Goal: Task Accomplishment & Management: Manage account settings

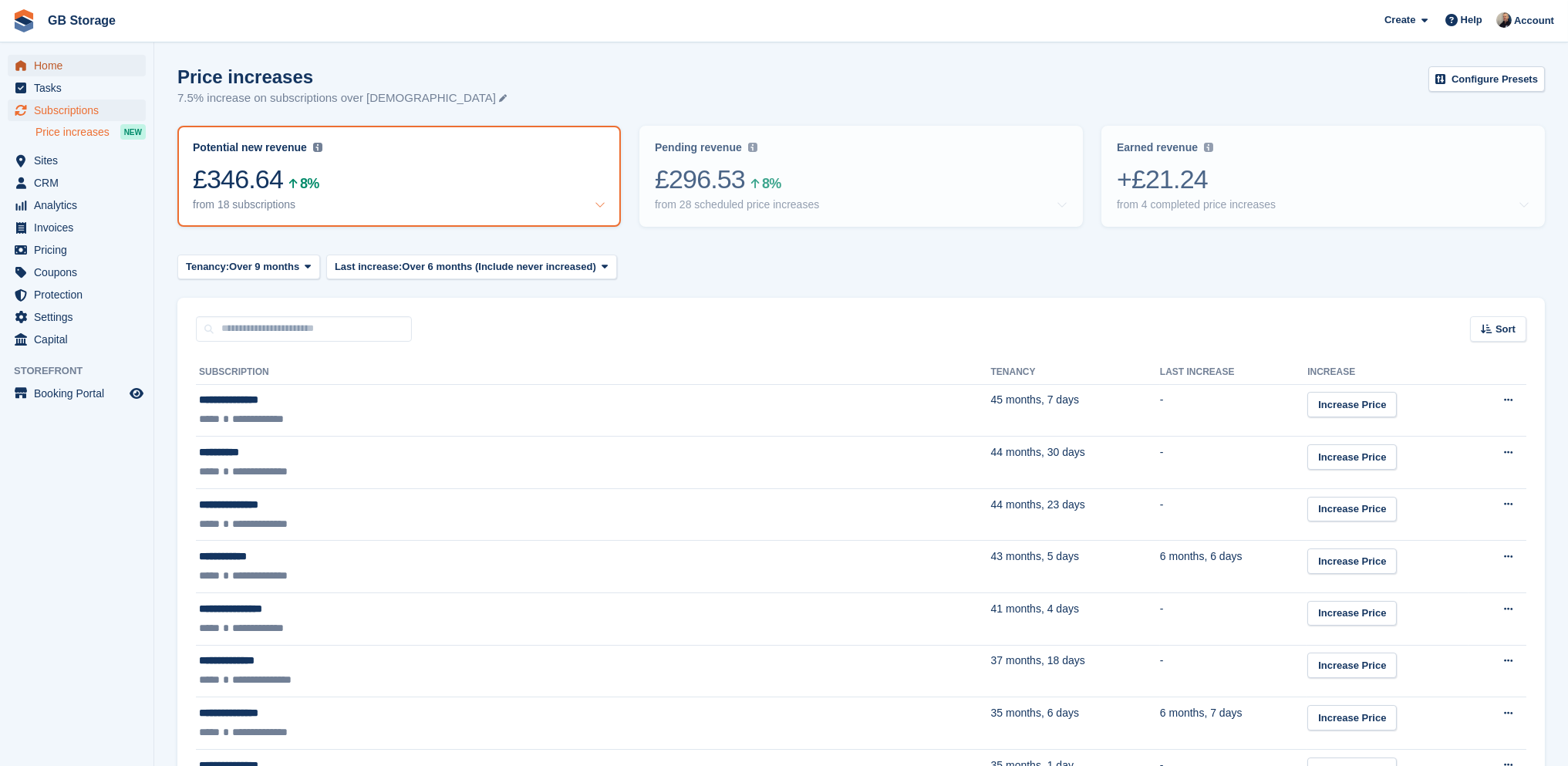
click at [62, 71] on span "Home" at bounding box center [80, 65] width 92 height 22
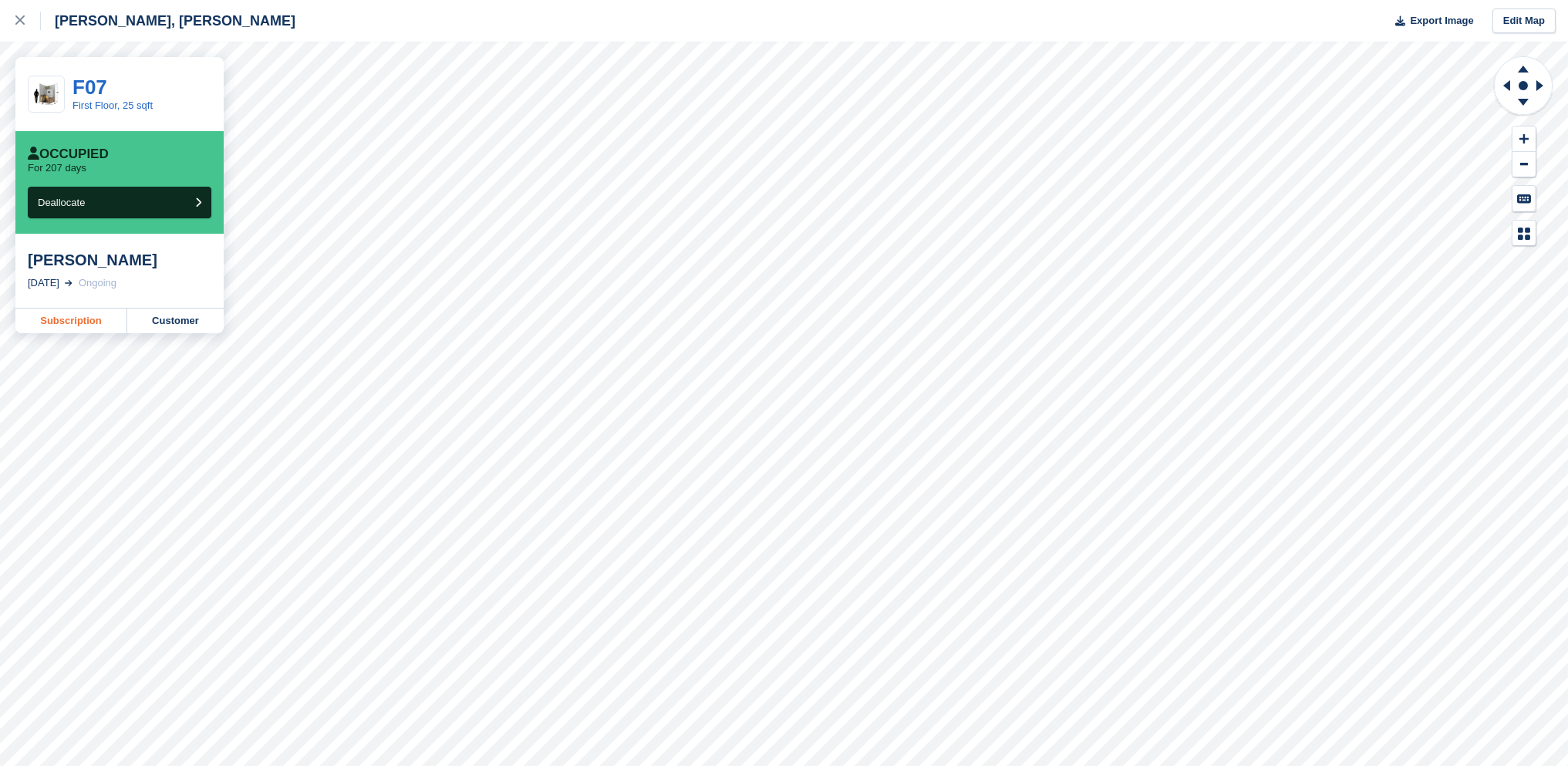
click at [86, 322] on link "Subscription" at bounding box center [71, 321] width 112 height 24
click at [18, 19] on icon at bounding box center [20, 20] width 10 height 10
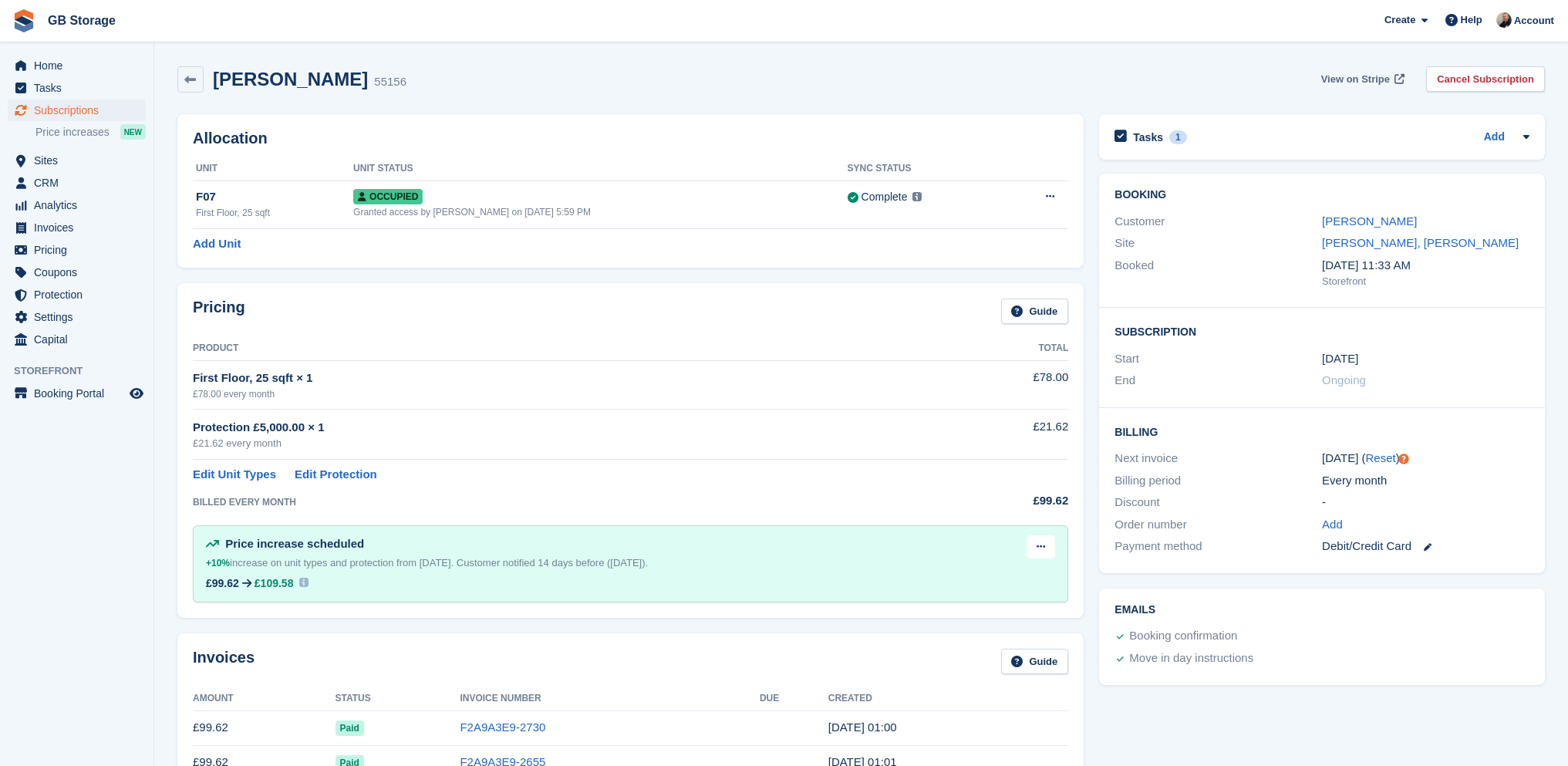
click at [1375, 77] on span "View on Stripe" at bounding box center [1355, 79] width 69 height 16
click at [1035, 540] on button at bounding box center [1041, 547] width 29 height 24
click at [998, 608] on p "Delete next increase" at bounding box center [981, 610] width 134 height 20
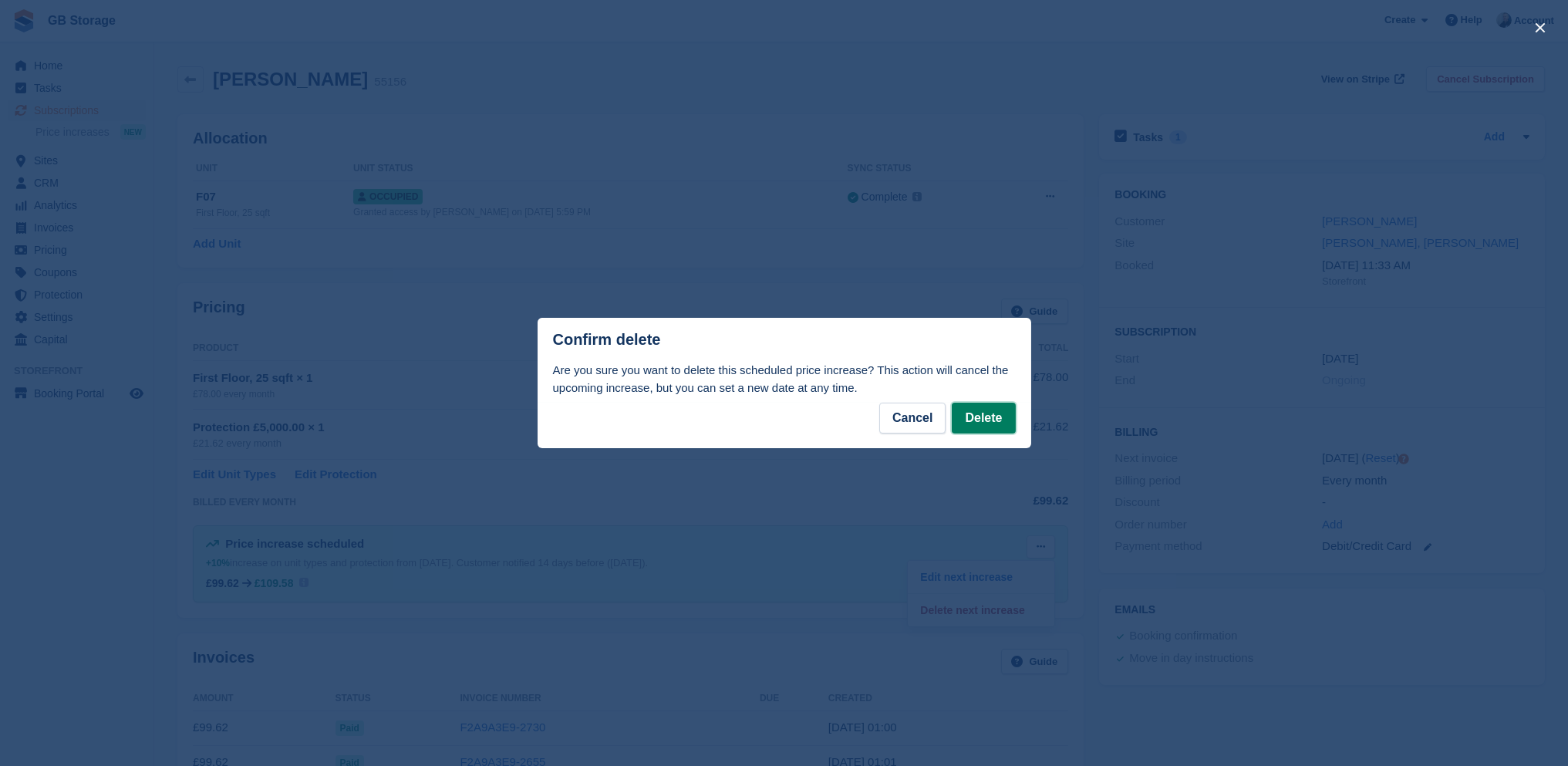
click at [988, 422] on button "Delete" at bounding box center [983, 418] width 64 height 30
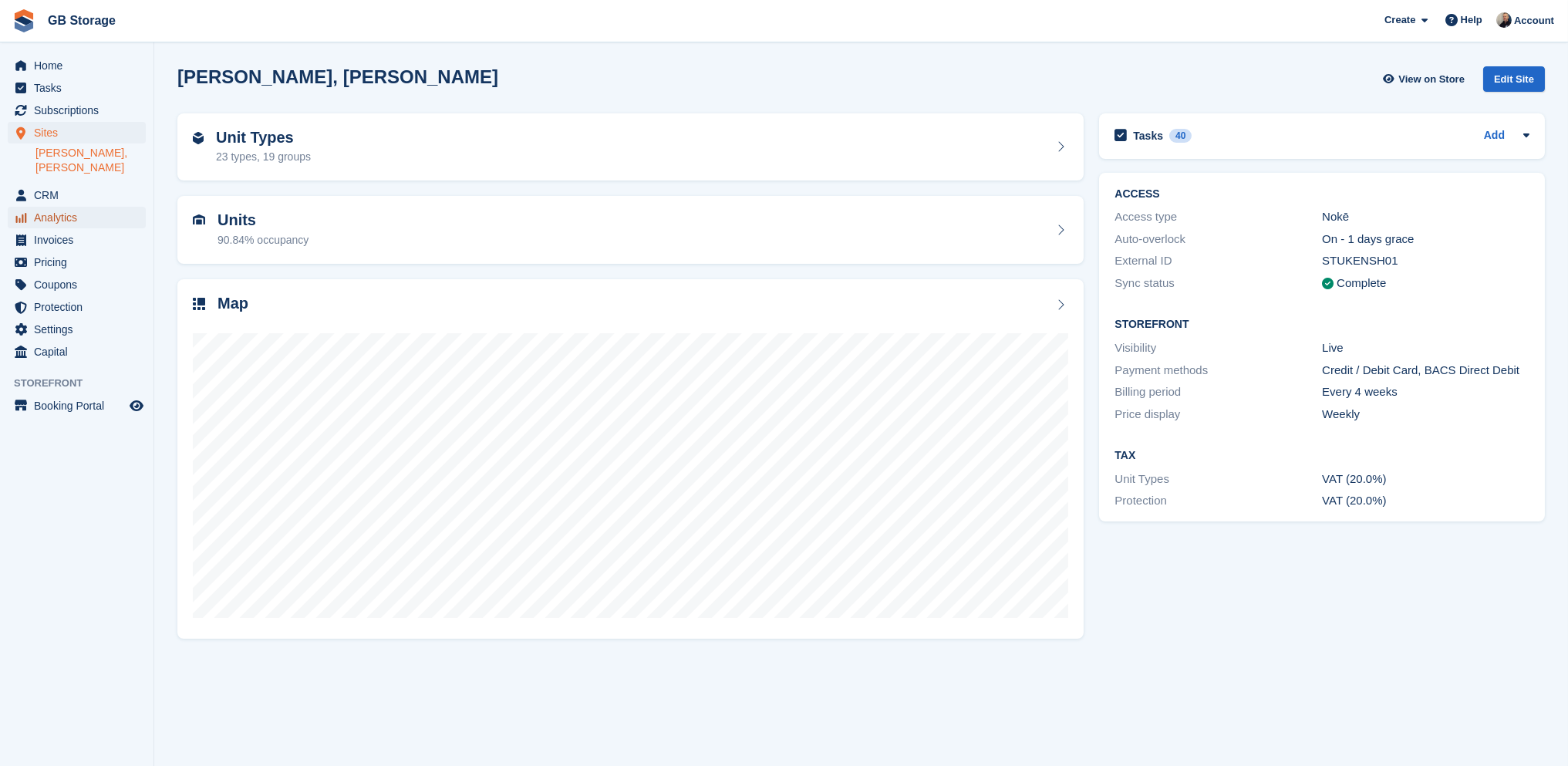
click at [56, 207] on span "Analytics" at bounding box center [80, 218] width 92 height 22
